Goal: Find specific page/section: Find specific page/section

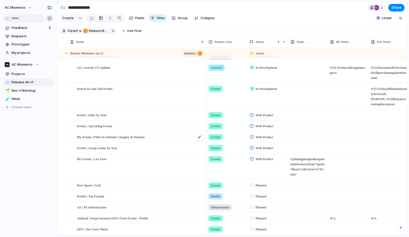
scroll to position [5, 0]
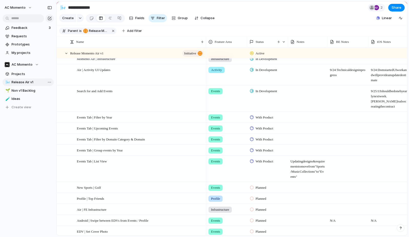
click at [28, 80] on span "Release Air v1" at bounding box center [32, 82] width 40 height 5
